Goal: Complete application form: Complete application form

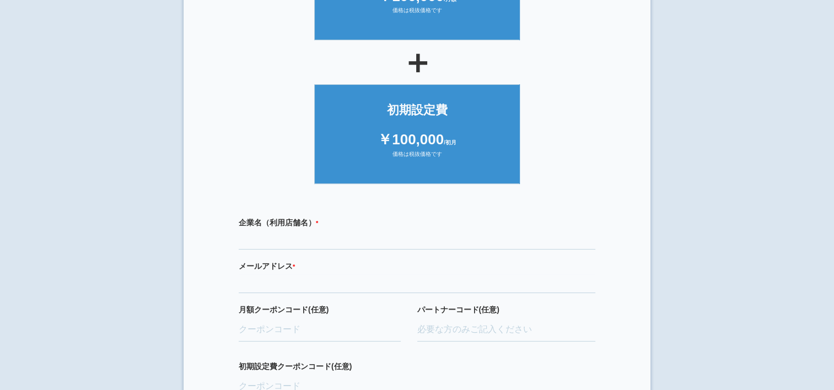
scroll to position [165, 0]
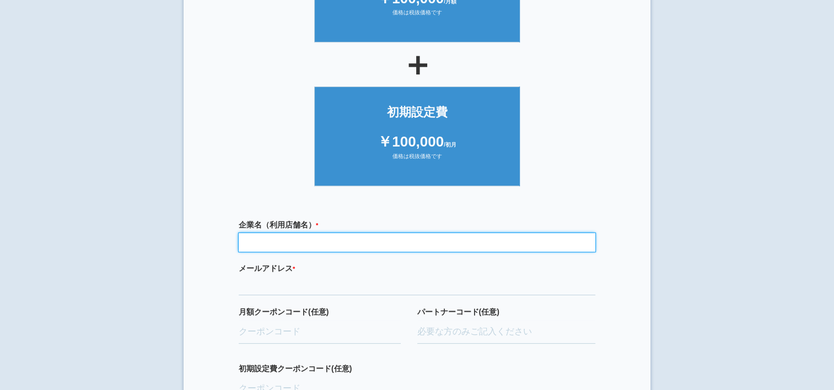
click at [258, 238] on input "text" at bounding box center [417, 242] width 357 height 19
type input "有限会社[PERSON_NAME]商事"
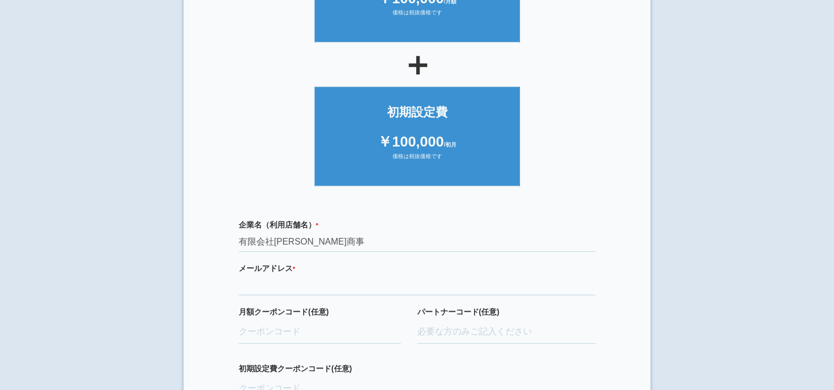
type input "[EMAIL_ADDRESS][DOMAIN_NAME]"
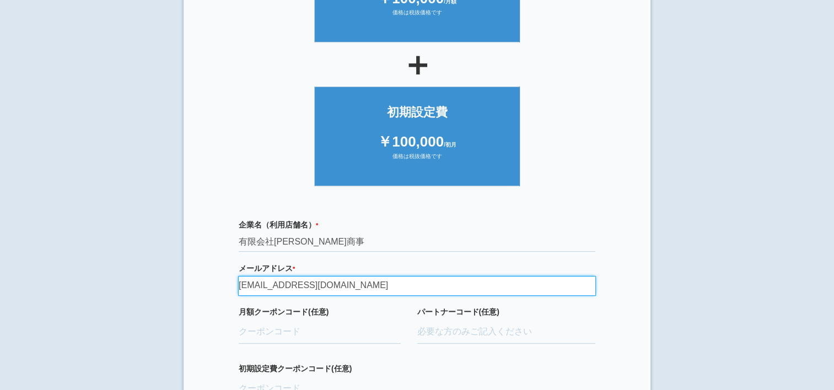
type input "fENW5rd"
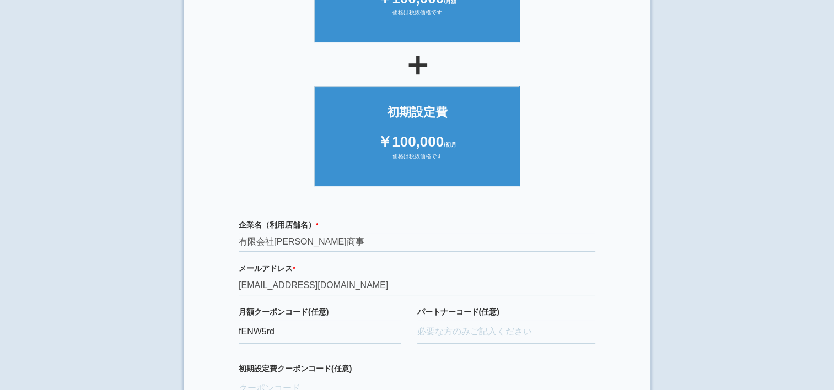
type input "aBAaXUIM"
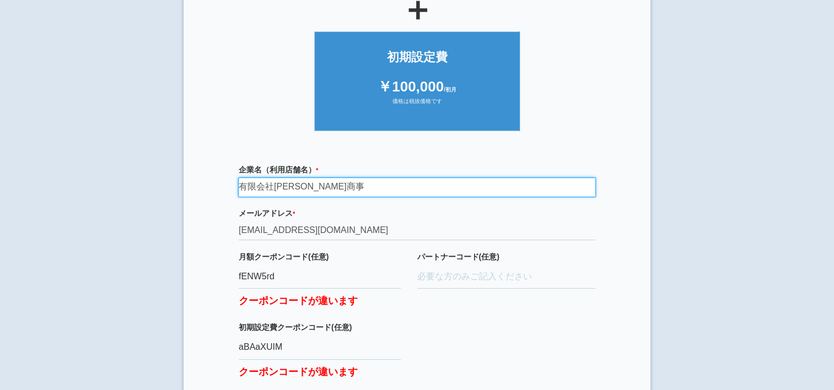
scroll to position [276, 0]
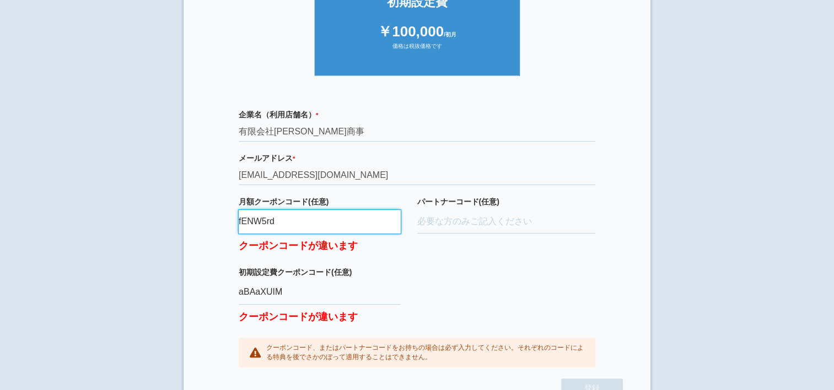
click at [288, 225] on input "fENW5rd" at bounding box center [320, 222] width 162 height 24
type input "ifENW5rd"
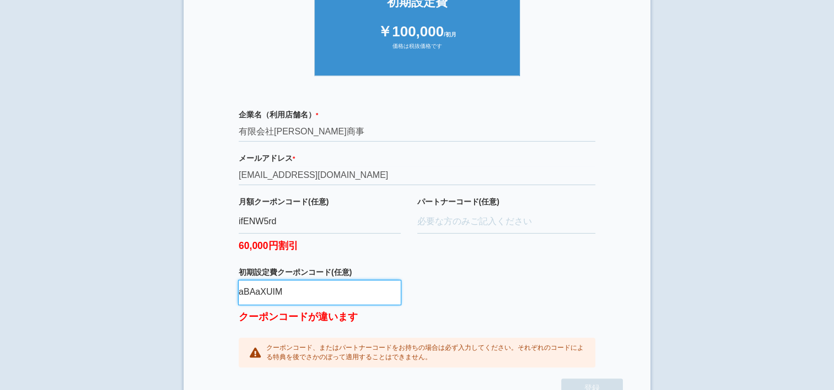
click at [302, 296] on input "aBAaXUIM" at bounding box center [320, 292] width 162 height 24
click at [314, 298] on input "aBAaXUIM" at bounding box center [320, 292] width 162 height 24
click at [449, 274] on div "企業名（利用店舗名） * 必須項目です 有限会社[PERSON_NAME]商事 メールアドレス * 必須項目です 正しいメールアドレスを入力してください [E…" at bounding box center [417, 238] width 412 height 281
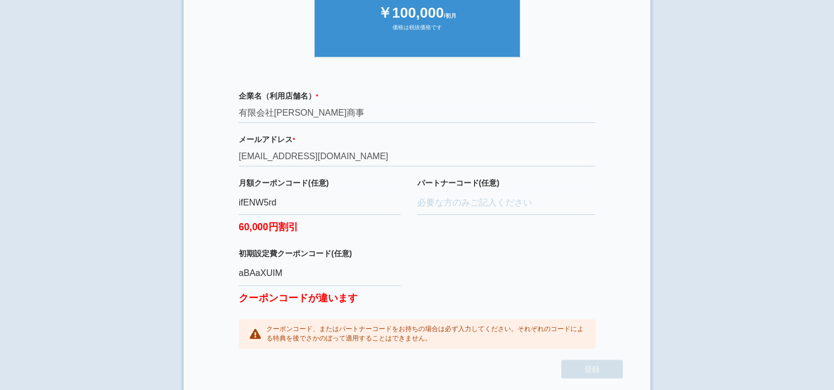
scroll to position [303, 0]
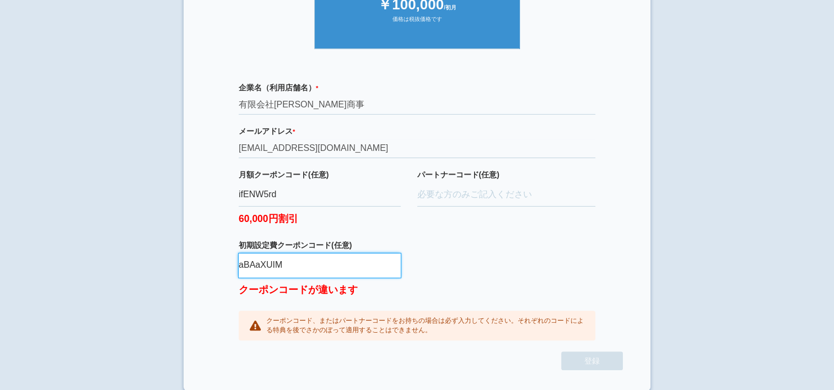
click at [245, 265] on input "aBAaXUIM" at bounding box center [320, 265] width 162 height 24
type input "aBAaXUIM"
